Goal: Transaction & Acquisition: Purchase product/service

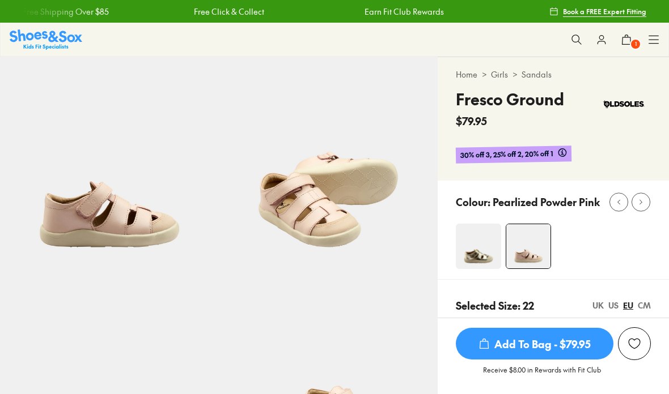
select select "*"
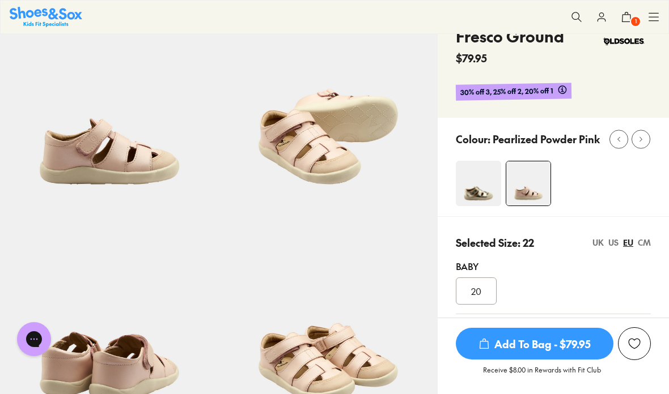
click at [475, 196] on img at bounding box center [478, 183] width 45 height 45
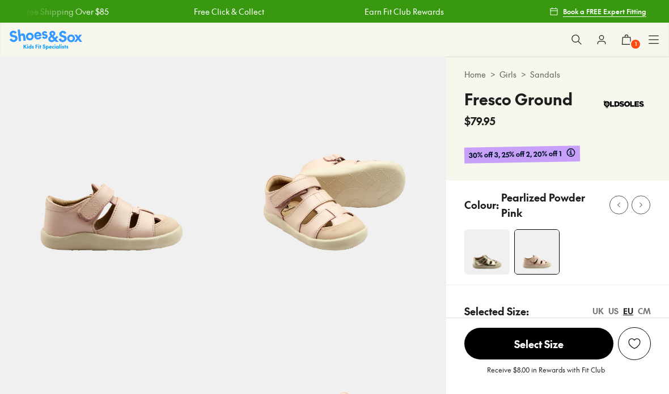
select select "*"
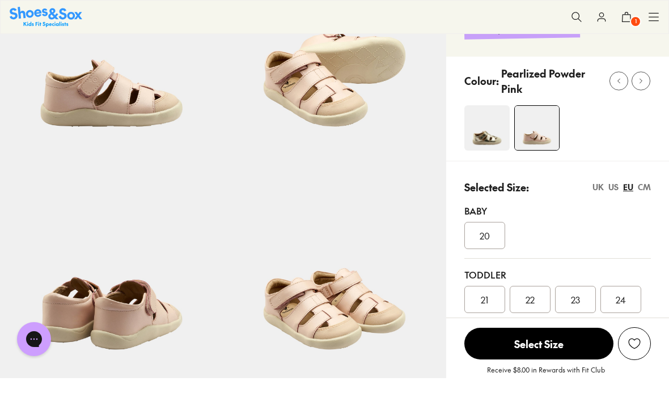
click at [530, 297] on span "22" at bounding box center [529, 300] width 9 height 14
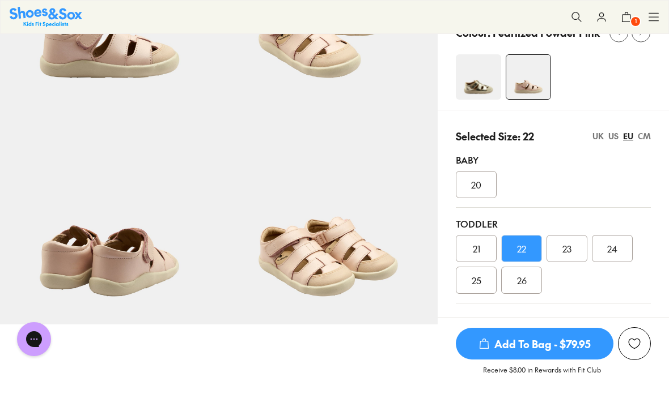
click at [572, 347] on span "Add To Bag - $79.95" at bounding box center [535, 344] width 158 height 32
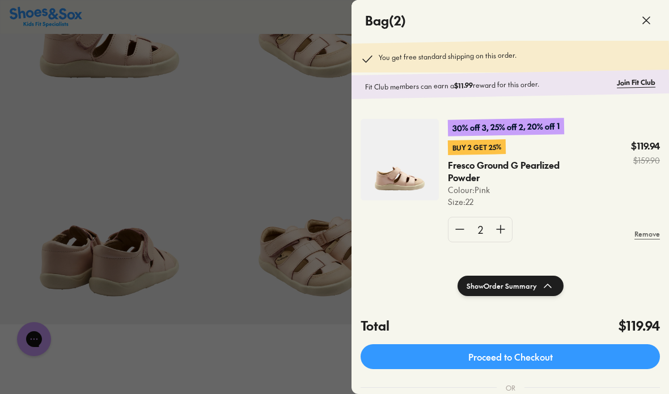
click at [596, 356] on link "Proceed to Checkout" at bounding box center [509, 357] width 299 height 25
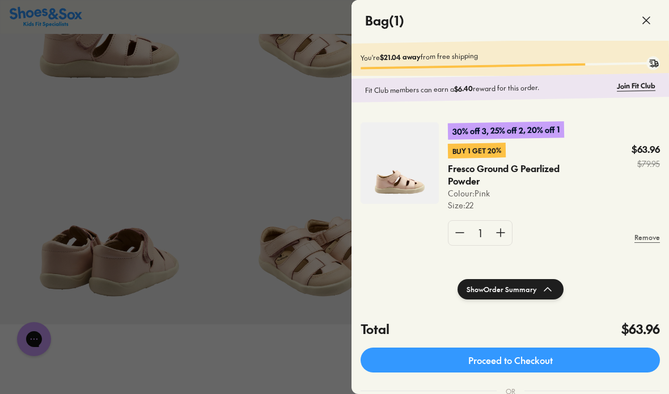
click at [611, 362] on link "Proceed to Checkout" at bounding box center [509, 360] width 299 height 25
click at [642, 26] on icon at bounding box center [646, 21] width 14 height 14
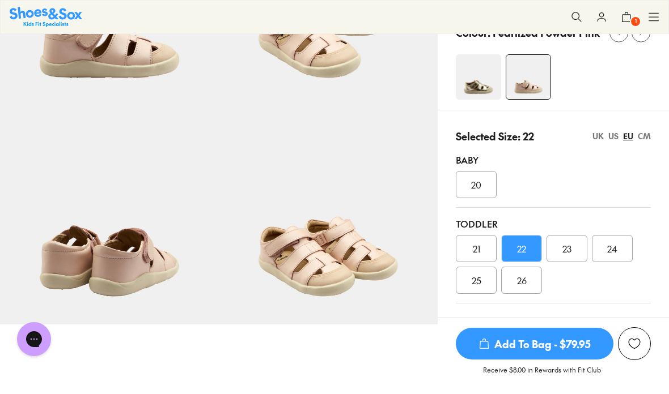
click at [611, 18] on button at bounding box center [601, 17] width 25 height 25
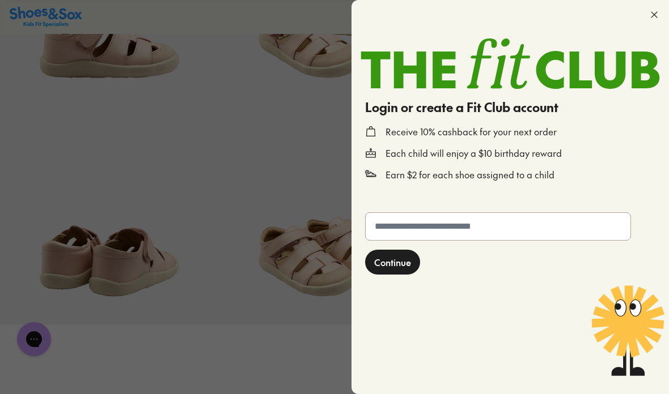
click at [550, 227] on input "text" at bounding box center [497, 226] width 265 height 27
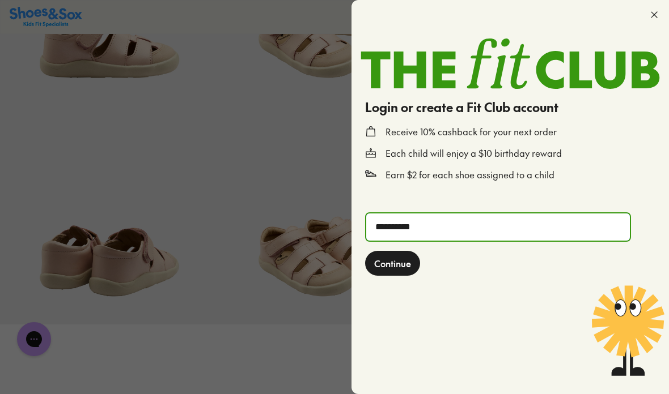
type input "**********"
click at [389, 262] on span "Continue" at bounding box center [392, 264] width 37 height 14
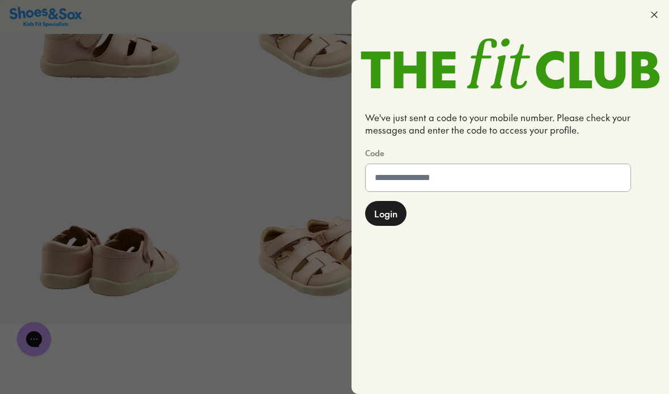
click at [419, 178] on input at bounding box center [497, 177] width 265 height 27
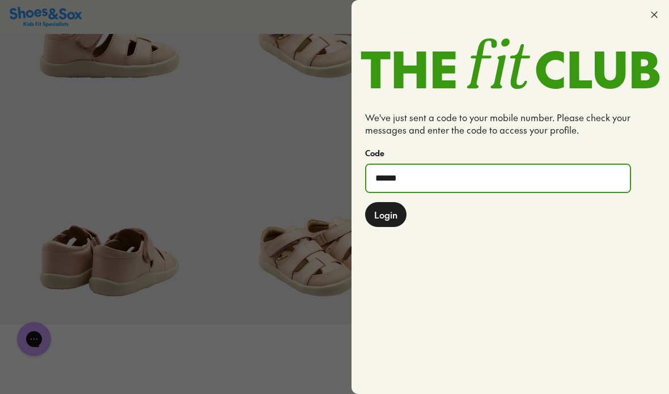
type input "******"
click at [389, 212] on span "Login" at bounding box center [385, 215] width 23 height 14
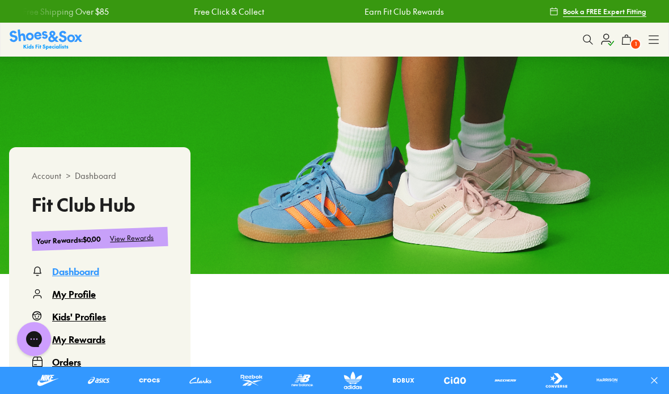
click at [634, 41] on span "1" at bounding box center [635, 44] width 11 height 11
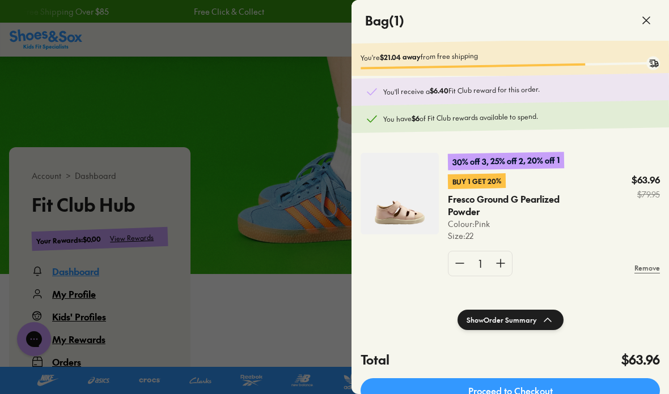
click at [296, 314] on div at bounding box center [334, 197] width 669 height 394
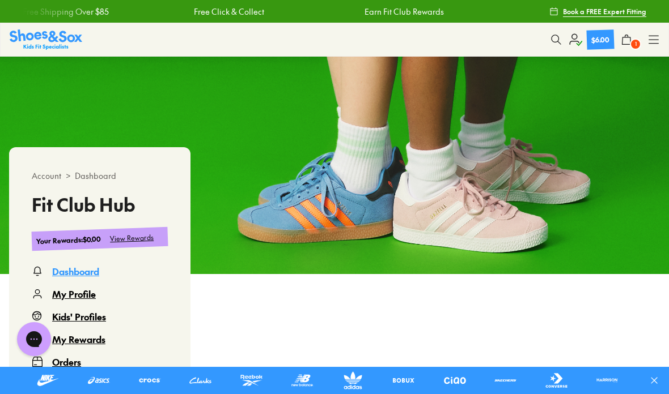
click at [652, 41] on icon at bounding box center [653, 39] width 11 height 11
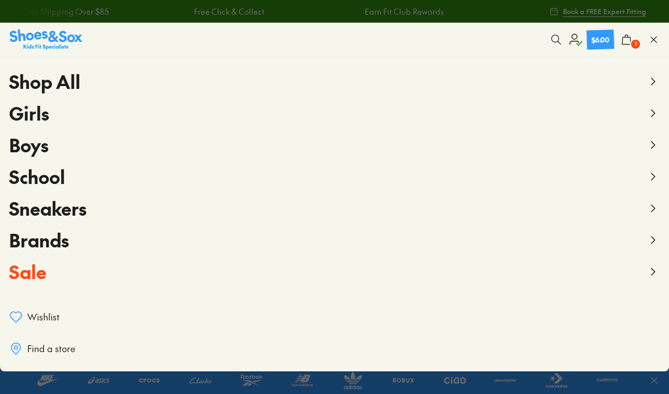
click at [655, 114] on icon at bounding box center [653, 114] width 14 height 14
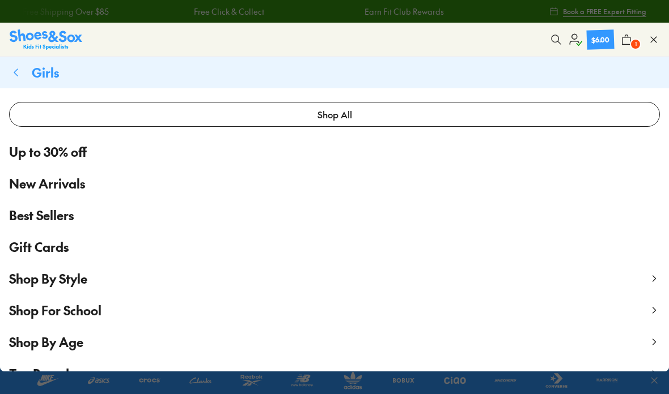
click at [649, 335] on button "Shop By Age" at bounding box center [334, 342] width 669 height 32
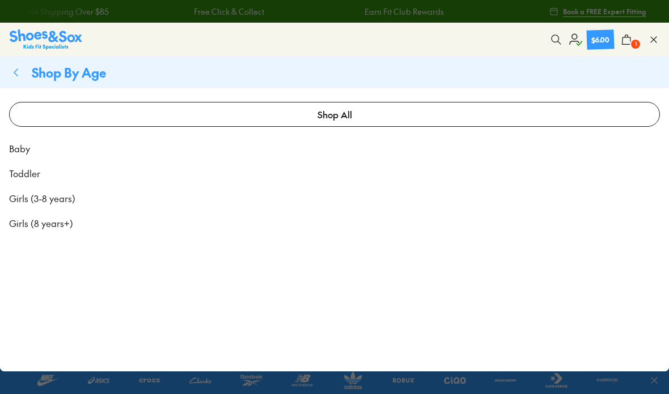
click at [19, 174] on span "Toddler" at bounding box center [24, 174] width 31 height 14
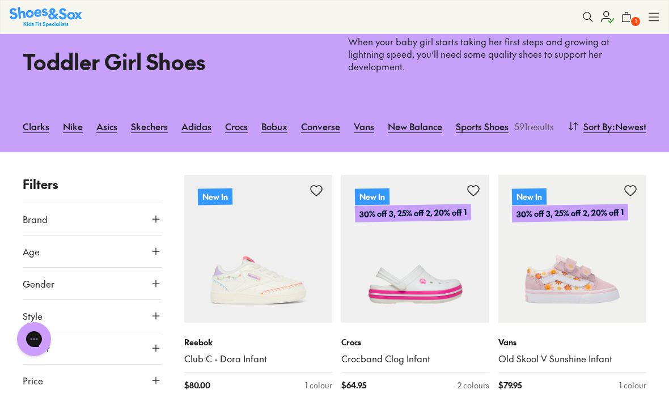
scroll to position [52, 0]
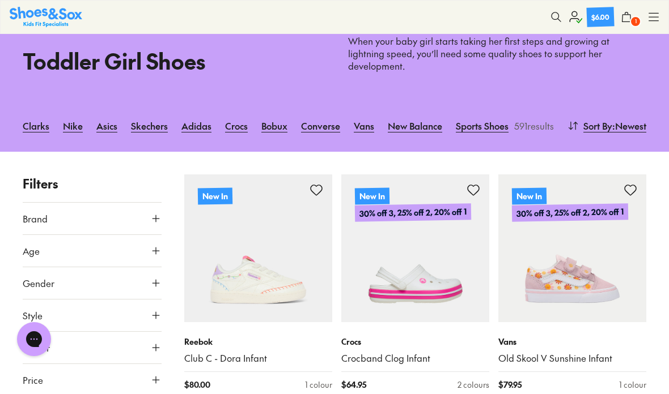
click at [591, 279] on img at bounding box center [572, 249] width 148 height 148
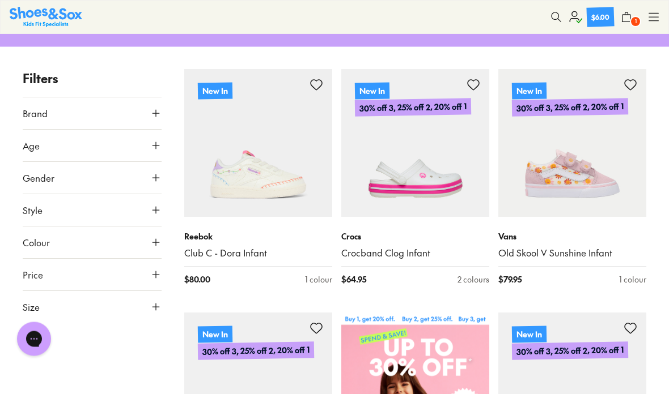
scroll to position [178, 0]
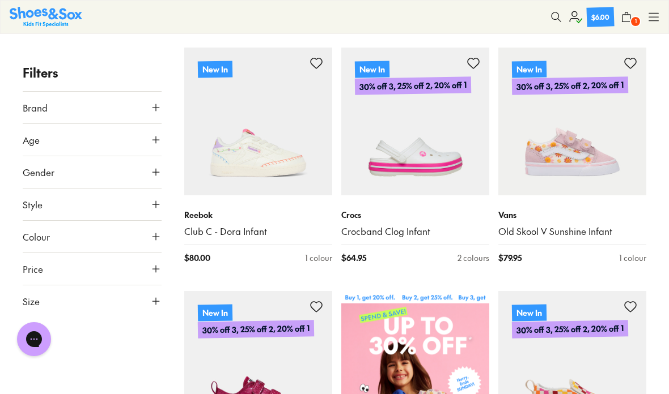
click at [156, 203] on icon at bounding box center [155, 204] width 11 height 11
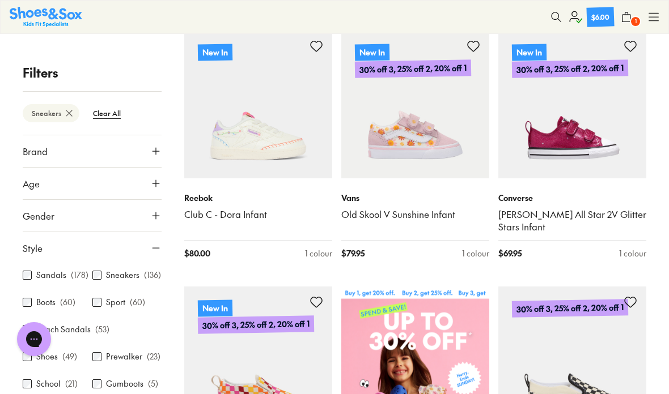
scroll to position [196, 0]
click at [152, 246] on icon at bounding box center [155, 248] width 11 height 11
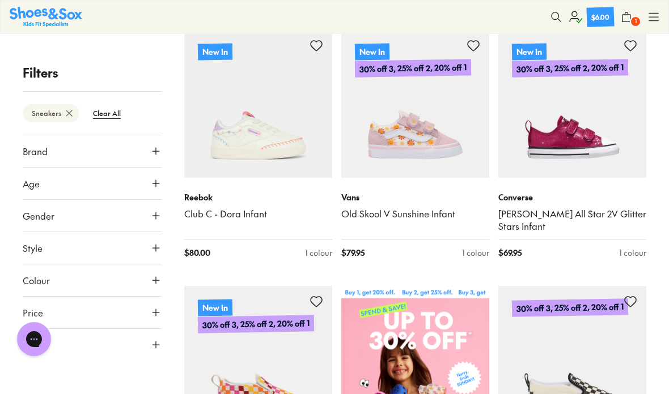
click at [155, 343] on icon at bounding box center [155, 344] width 11 height 11
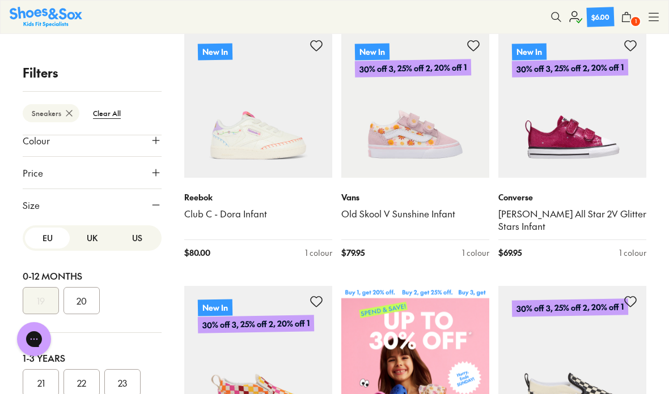
scroll to position [139, 0]
click at [78, 383] on button "22" at bounding box center [81, 384] width 36 height 27
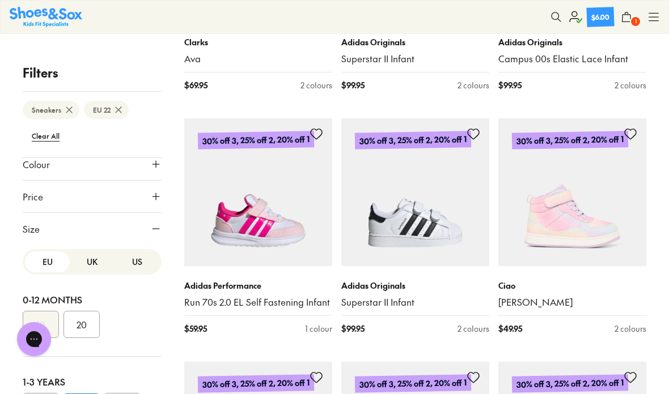
scroll to position [1851, 0]
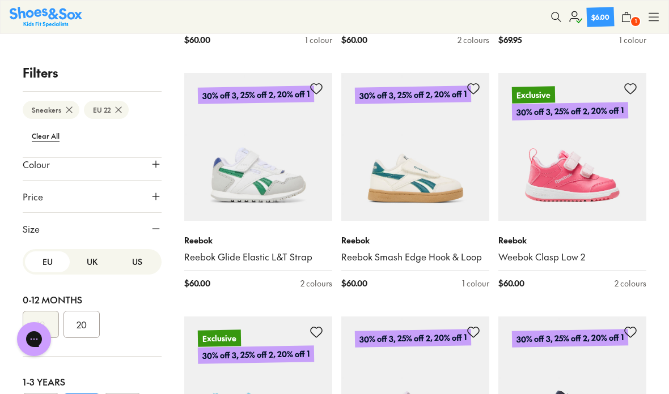
scroll to position [4858, 0]
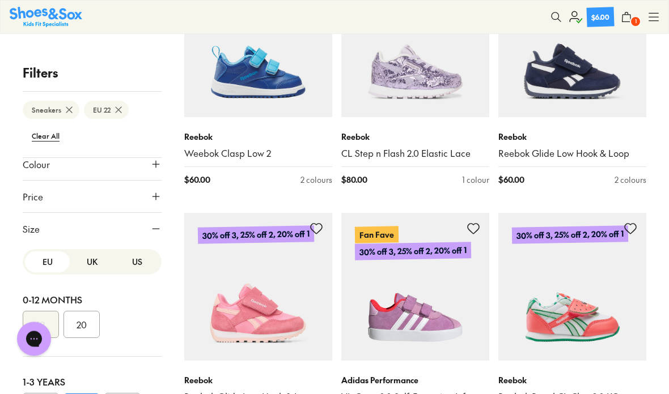
scroll to position [5202, 0]
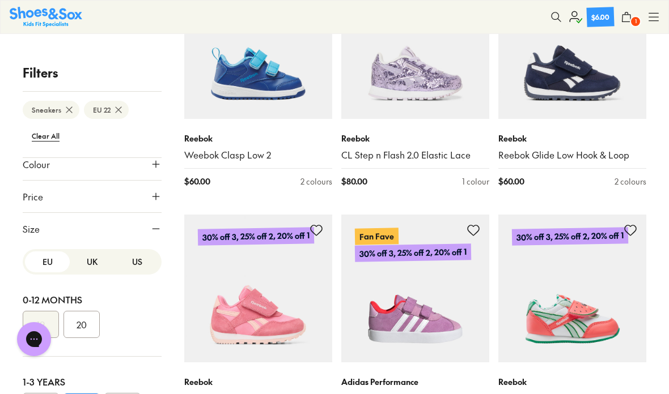
click at [627, 18] on icon at bounding box center [625, 16] width 11 height 11
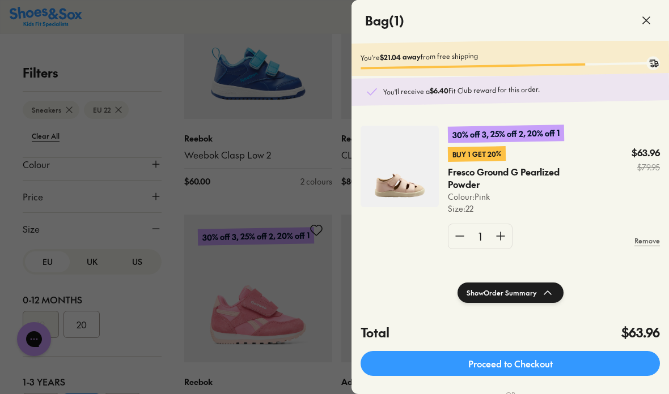
click at [646, 16] on icon at bounding box center [646, 21] width 14 height 14
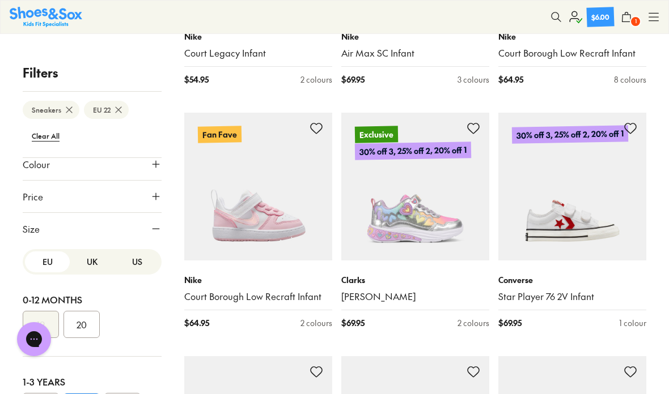
scroll to position [3584, 0]
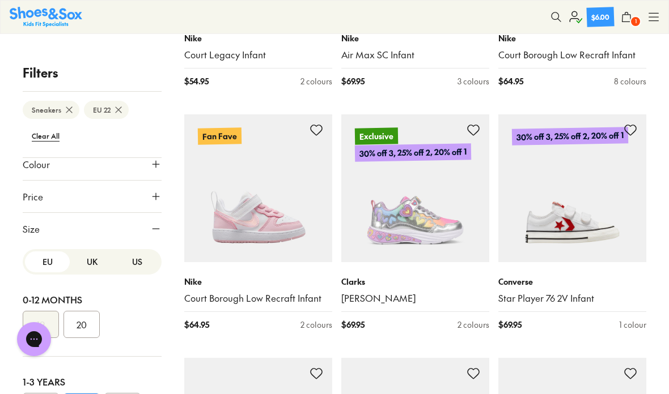
click at [252, 160] on img at bounding box center [258, 188] width 148 height 148
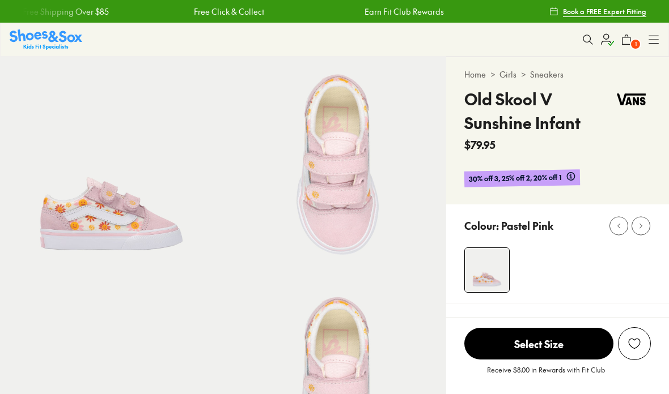
select select "*"
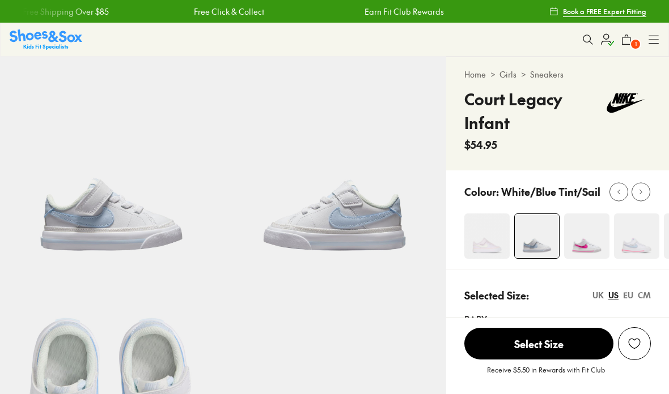
select select "*"
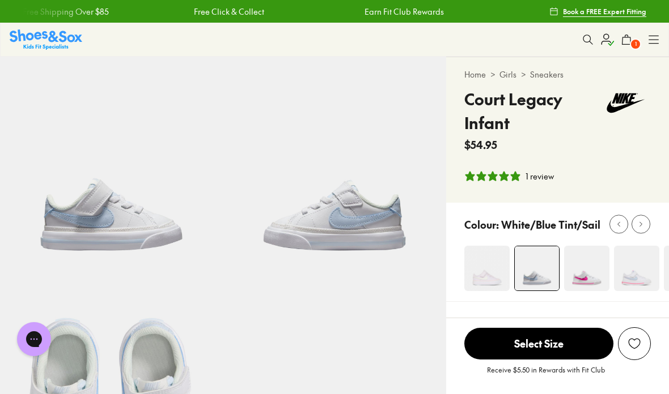
click at [638, 273] on img at bounding box center [636, 268] width 45 height 45
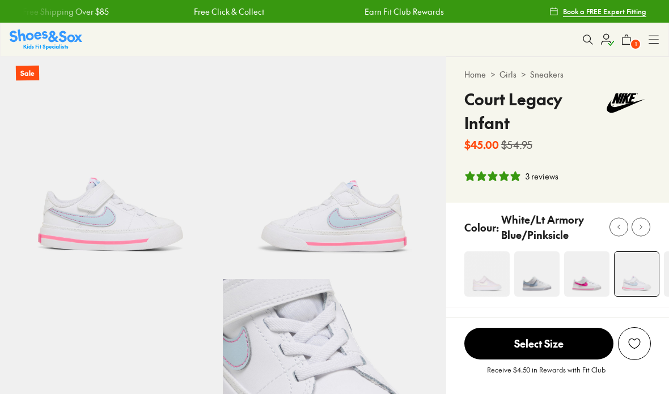
select select "*"
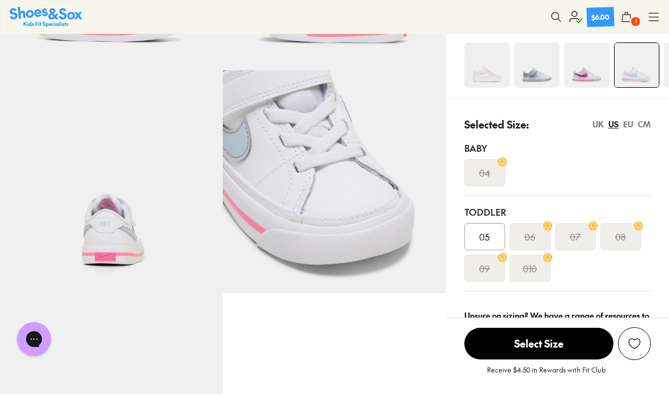
scroll to position [205, 0]
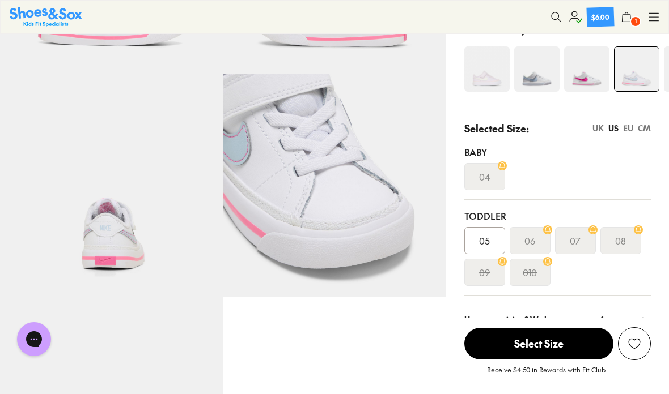
click at [631, 124] on div "EU" at bounding box center [628, 128] width 10 height 12
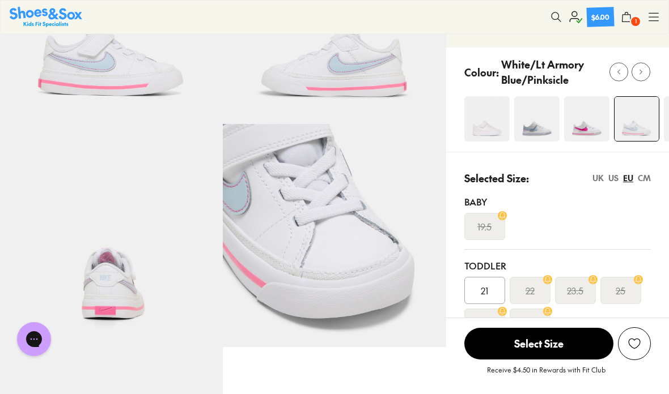
scroll to position [0, 0]
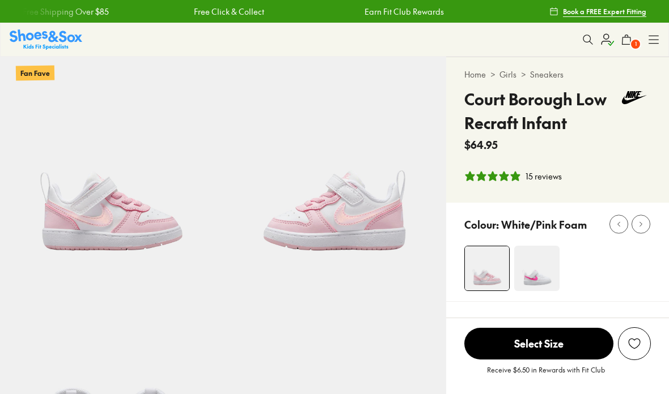
select select "*"
click at [546, 272] on img at bounding box center [536, 268] width 45 height 45
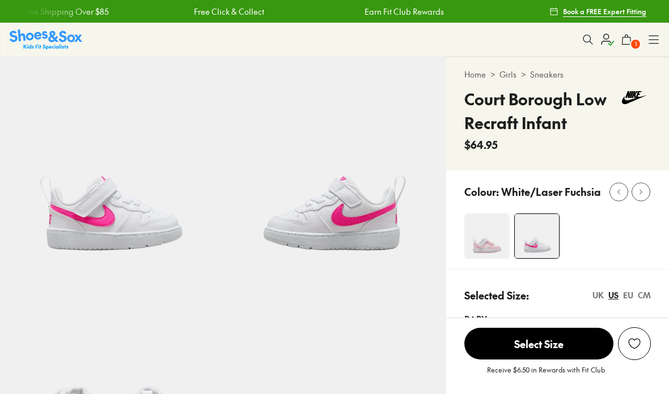
select select "*"
click at [491, 238] on img at bounding box center [486, 236] width 45 height 45
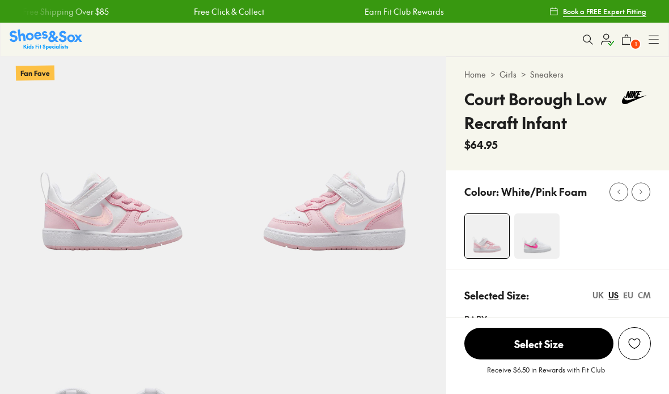
select select "*"
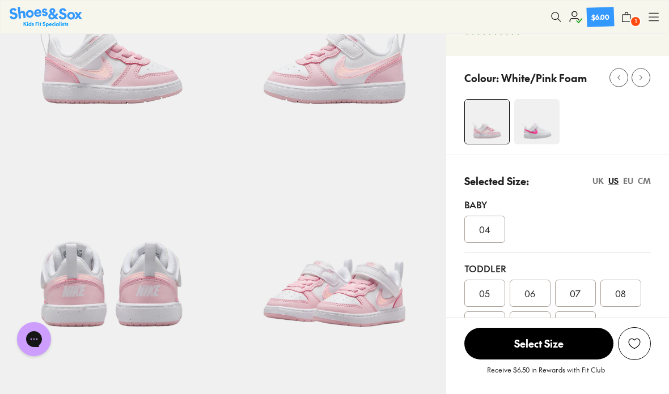
scroll to position [148, 0]
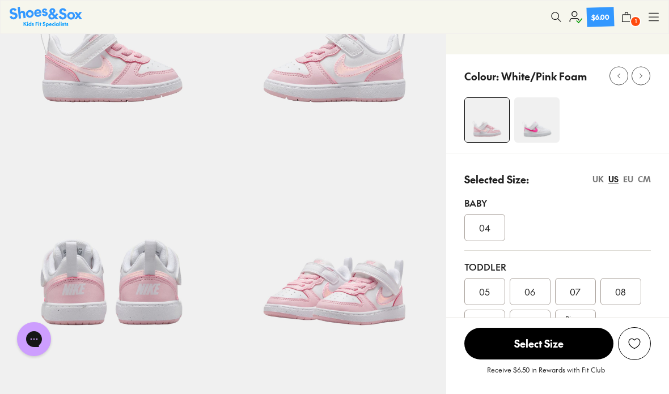
click at [631, 182] on div "EU" at bounding box center [628, 179] width 10 height 12
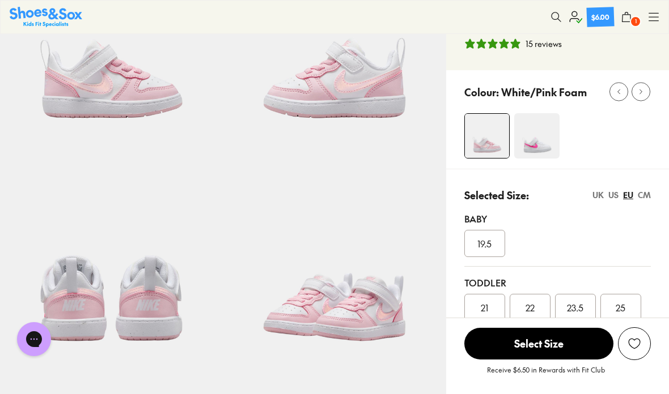
scroll to position [0, 0]
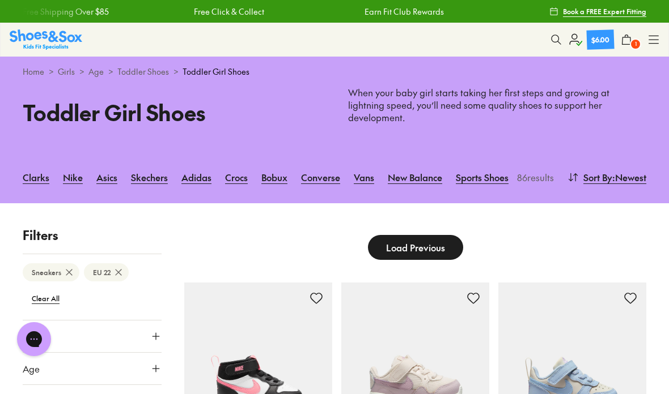
click at [389, 241] on span "Load Previous" at bounding box center [415, 248] width 59 height 14
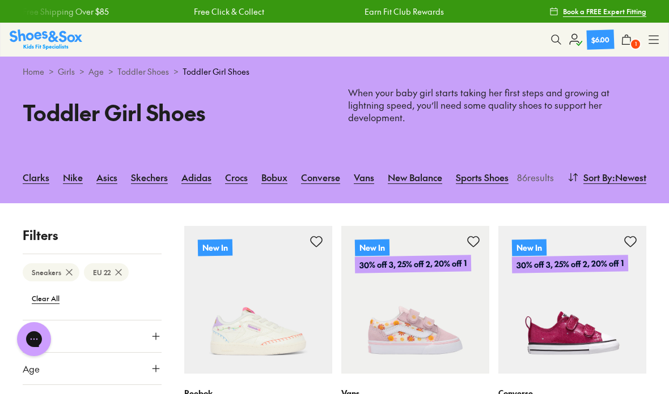
click at [229, 319] on img at bounding box center [258, 300] width 148 height 148
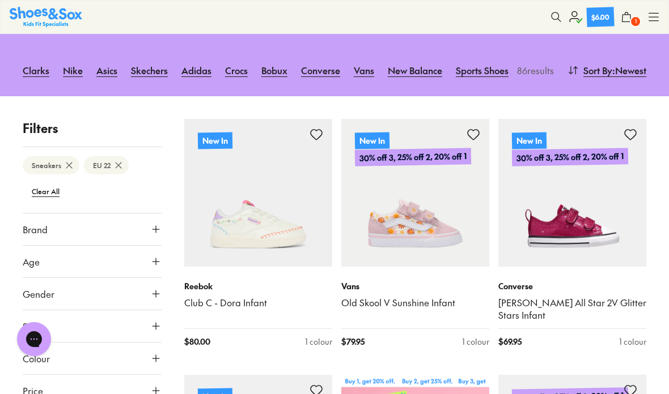
click at [390, 199] on img at bounding box center [415, 193] width 148 height 148
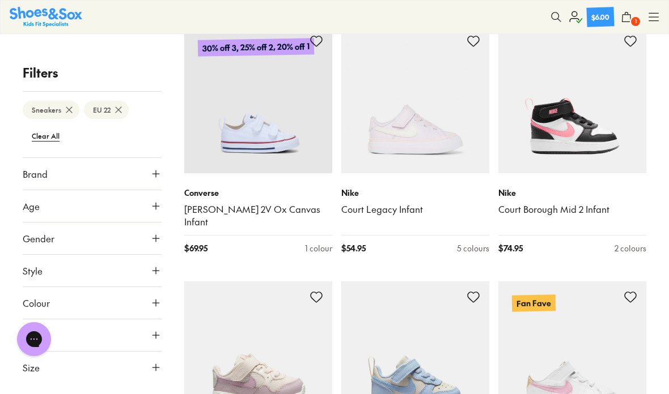
scroll to position [2685, 0]
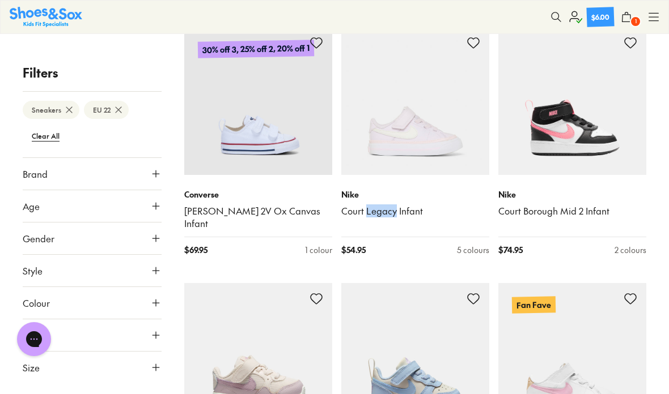
click at [399, 101] on img at bounding box center [415, 101] width 148 height 148
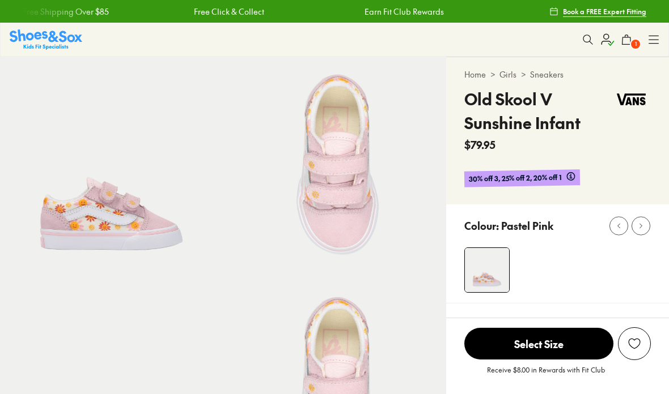
select select "*"
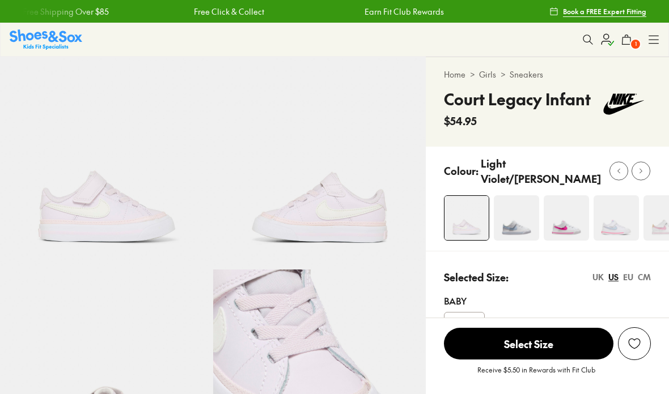
select select "*"
click at [639, 241] on img at bounding box center [615, 217] width 45 height 45
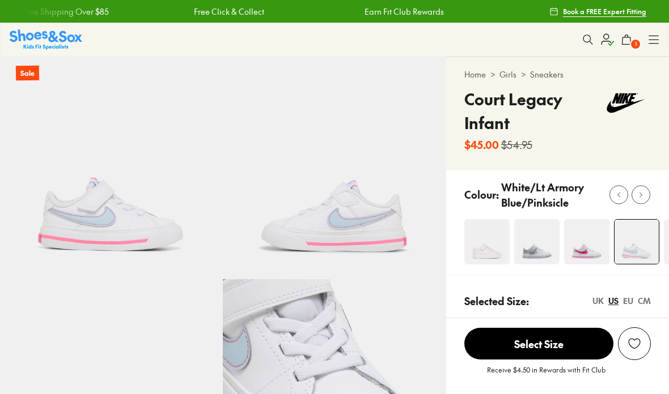
select select "*"
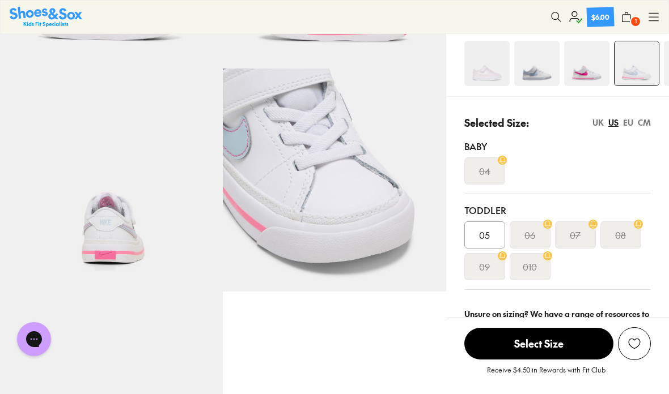
scroll to position [212, 0]
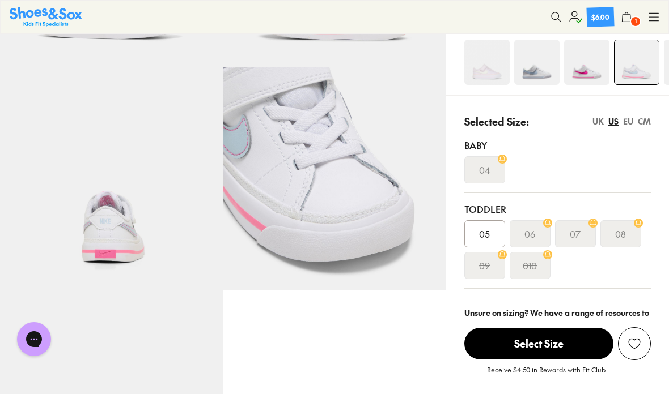
click at [624, 121] on div "EU" at bounding box center [628, 122] width 10 height 12
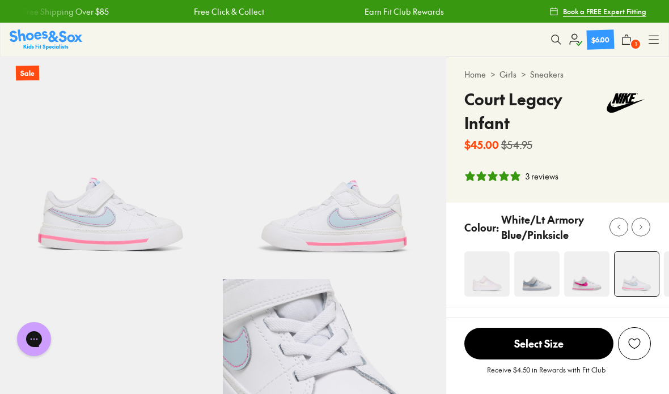
scroll to position [7, 0]
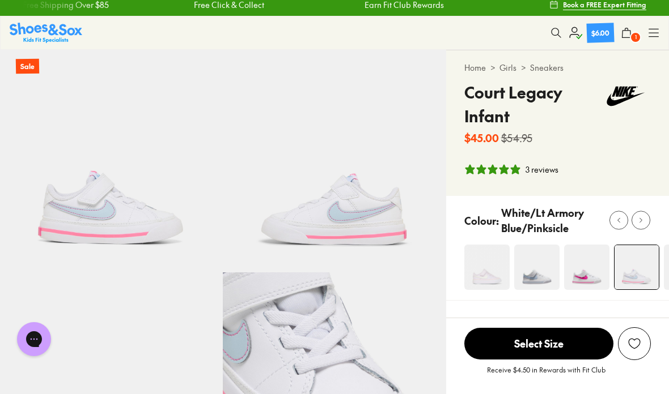
click at [537, 267] on img at bounding box center [536, 267] width 45 height 45
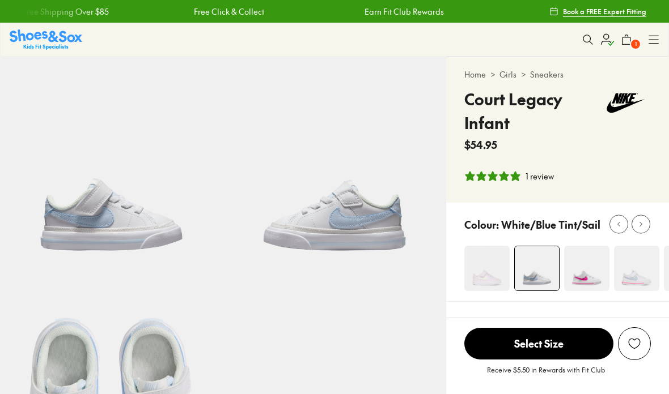
select select "*"
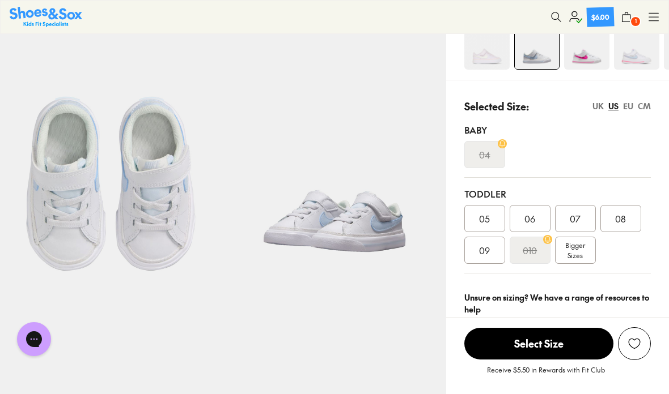
scroll to position [223, 0]
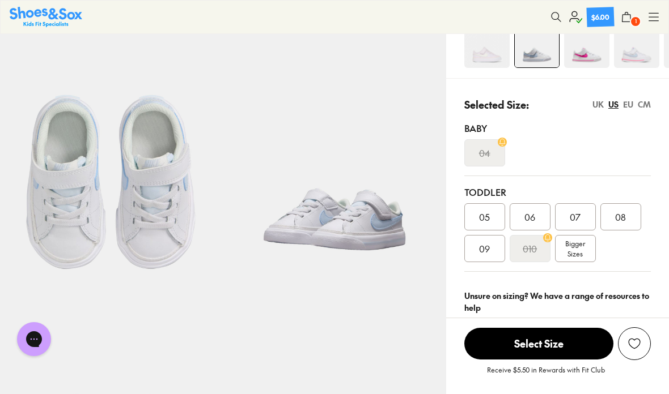
click at [630, 108] on div "EU" at bounding box center [628, 105] width 10 height 12
click at [533, 217] on span "22" at bounding box center [529, 217] width 9 height 14
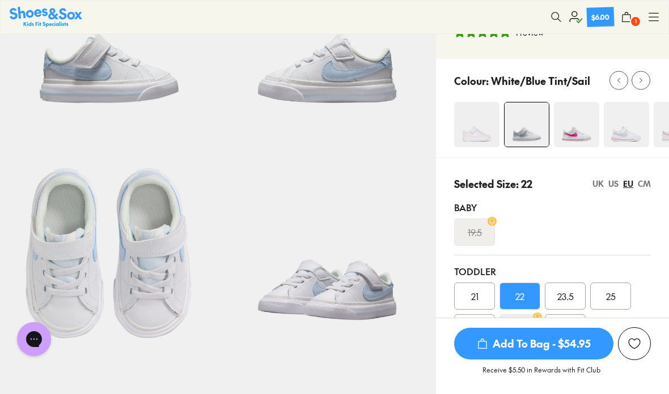
scroll to position [169, 0]
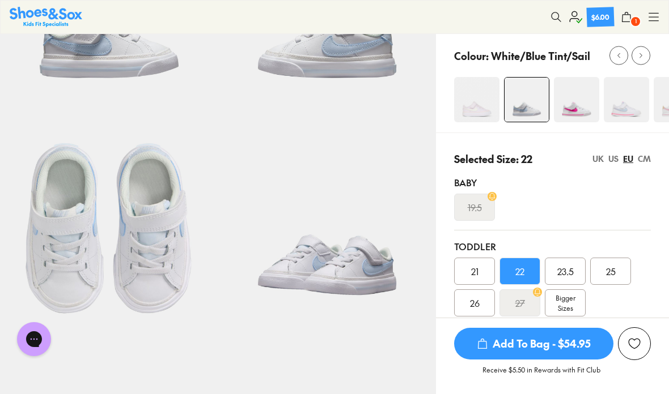
click at [572, 360] on span "Add To Bag - $54.95" at bounding box center [533, 344] width 159 height 32
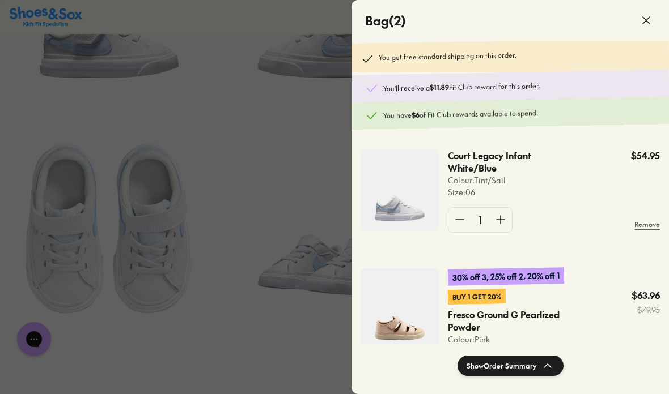
click at [653, 13] on span at bounding box center [646, 21] width 32 height 32
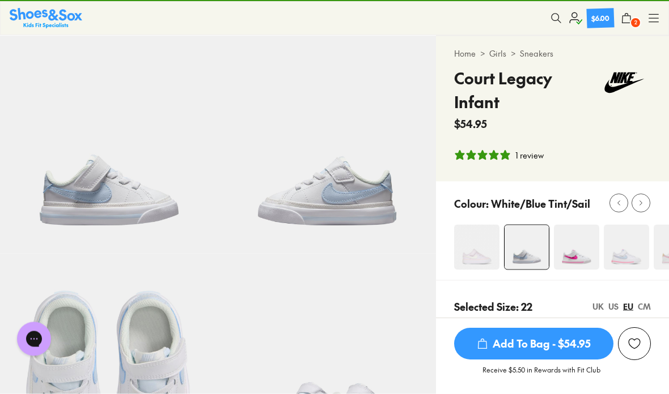
scroll to position [0, 0]
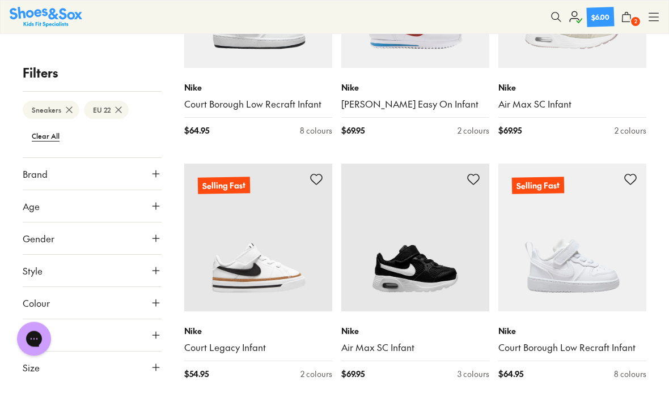
scroll to position [3292, 0]
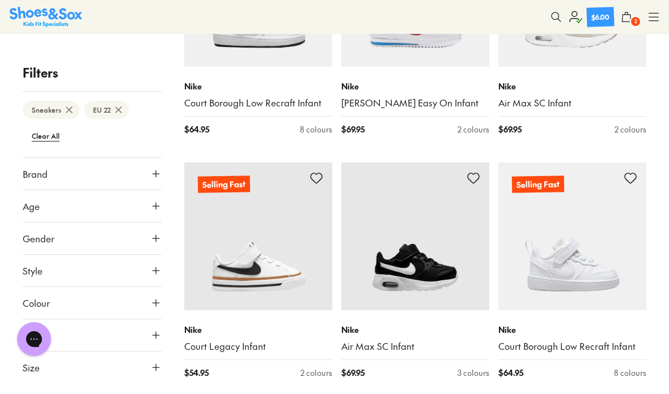
click at [608, 227] on img at bounding box center [572, 237] width 148 height 148
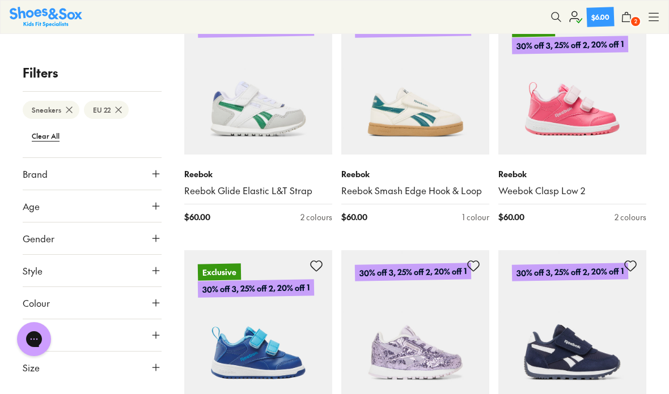
scroll to position [4924, 0]
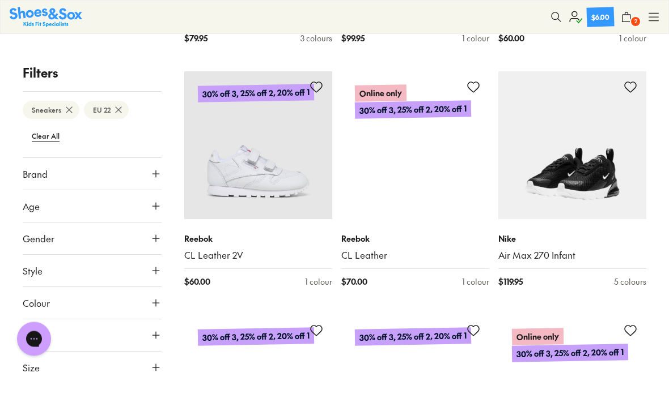
scroll to position [6067, 0]
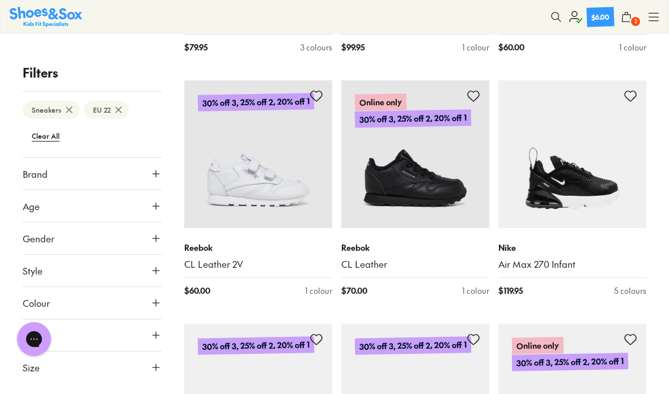
click at [631, 19] on span "2" at bounding box center [635, 21] width 11 height 11
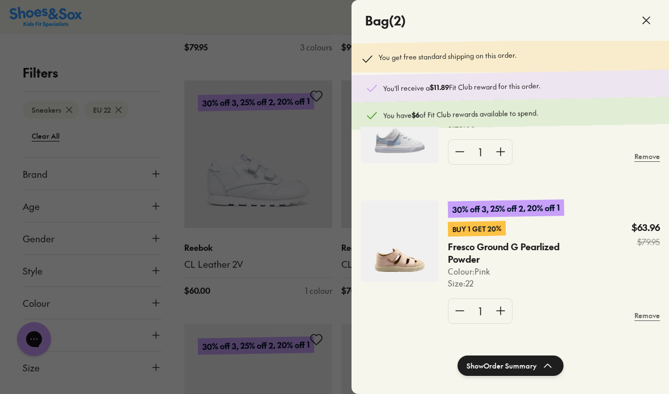
scroll to position [67, 0]
click at [553, 365] on icon at bounding box center [548, 366] width 14 height 14
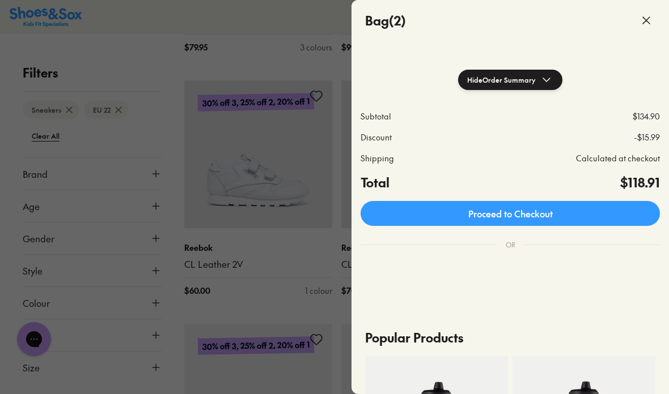
scroll to position [277, 0]
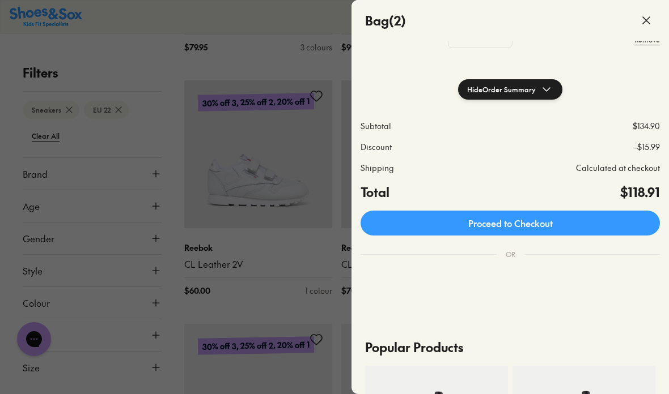
click at [598, 220] on link "Proceed to Checkout" at bounding box center [509, 223] width 299 height 25
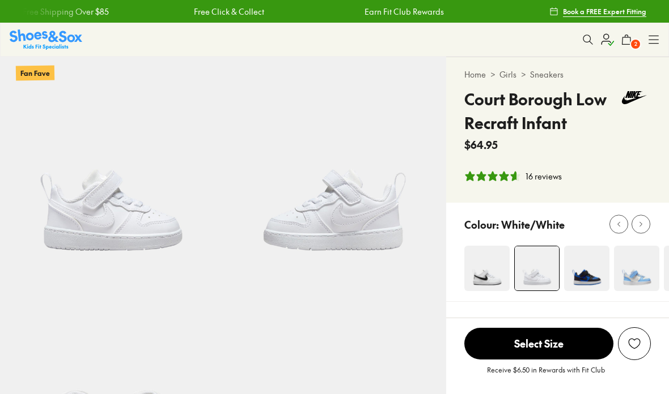
select select "*"
